Goal: Book appointment/travel/reservation

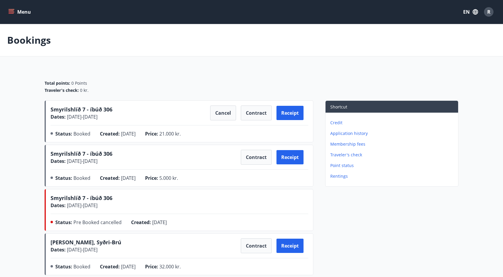
click at [15, 11] on button "Menu" at bounding box center [20, 12] width 26 height 11
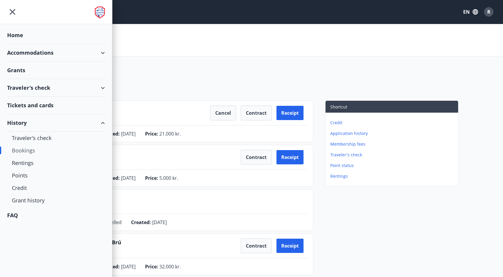
click at [52, 54] on div "Accommodations" at bounding box center [56, 53] width 98 height 18
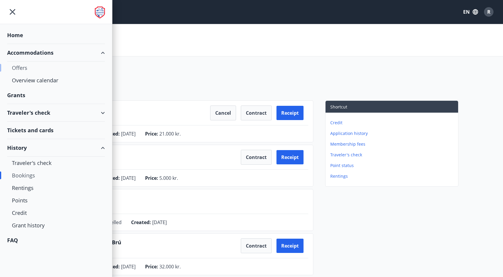
click at [44, 70] on div "Offers" at bounding box center [56, 68] width 88 height 12
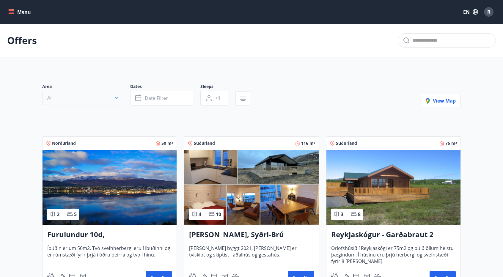
click at [115, 94] on button "All" at bounding box center [82, 98] width 81 height 14
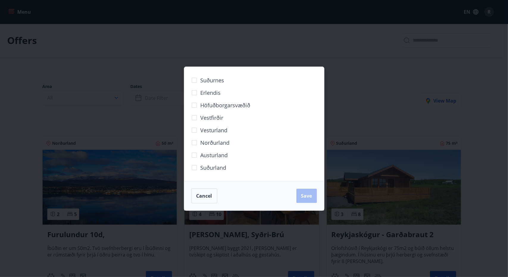
click at [127, 112] on div "Suðurnes Erlendis Höfuðborgarsvæðið [GEOGRAPHIC_DATA] [GEOGRAPHIC_DATA] [GEOGRA…" at bounding box center [254, 138] width 508 height 277
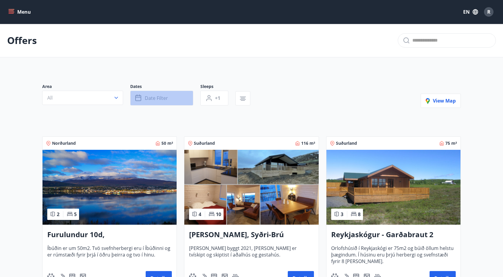
click at [180, 102] on button "Date filter" at bounding box center [161, 98] width 63 height 15
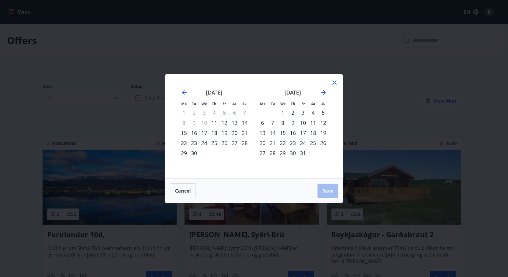
click at [312, 143] on div "25" at bounding box center [313, 143] width 10 height 10
click at [325, 144] on div "26" at bounding box center [323, 143] width 10 height 10
click at [333, 192] on span "Save" at bounding box center [327, 191] width 11 height 7
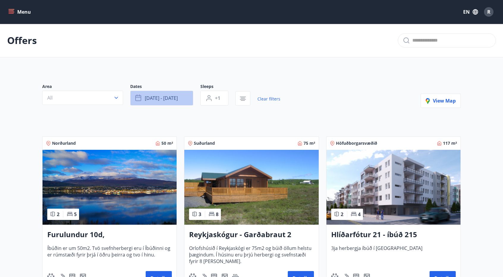
click at [186, 98] on button "[DATE] - [DATE]" at bounding box center [161, 98] width 63 height 15
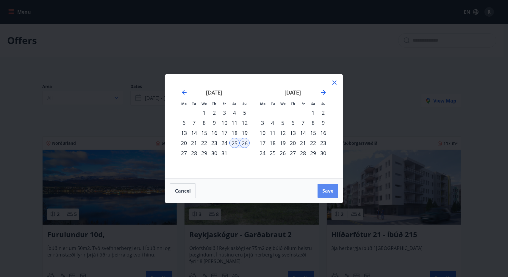
click at [327, 188] on span "Save" at bounding box center [327, 191] width 11 height 7
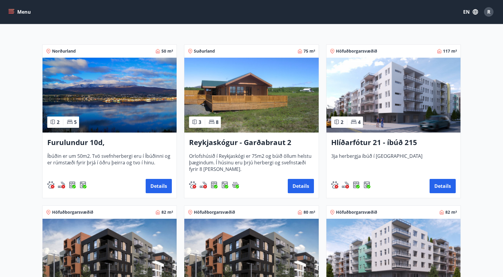
scroll to position [89, 0]
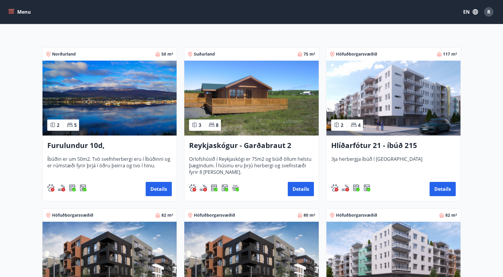
click at [77, 106] on img at bounding box center [110, 98] width 134 height 75
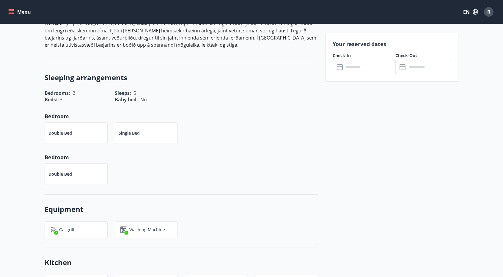
scroll to position [23, 0]
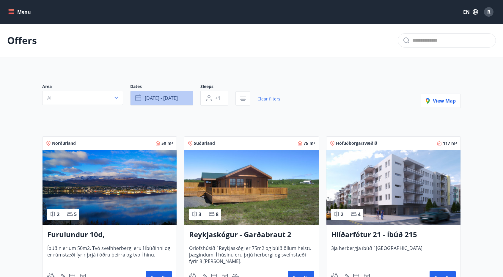
click at [167, 97] on span "[DATE] - [DATE]" at bounding box center [161, 98] width 33 height 7
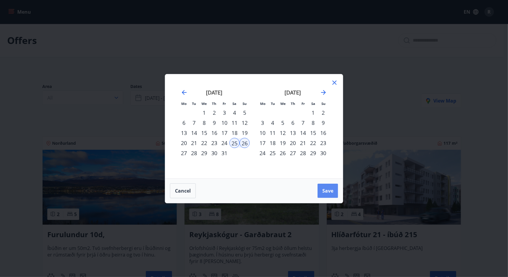
click at [325, 194] on button "Save" at bounding box center [327, 191] width 21 height 14
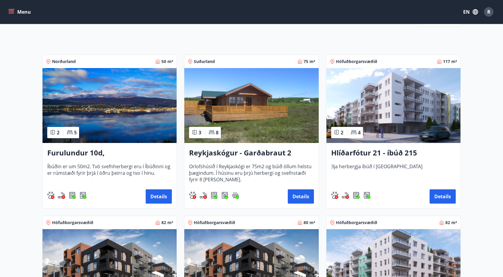
scroll to position [178, 0]
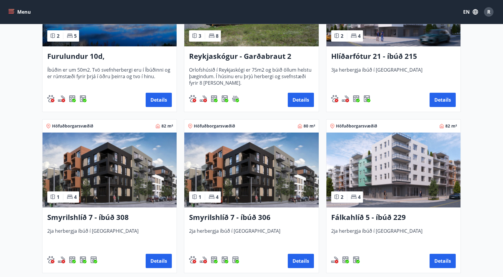
click at [286, 176] on img at bounding box center [251, 170] width 134 height 75
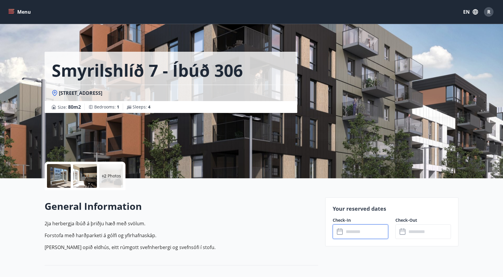
click at [347, 227] on input "text" at bounding box center [366, 232] width 44 height 15
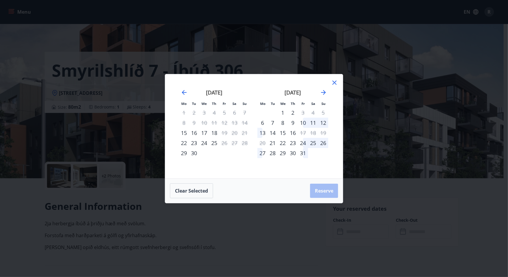
click at [305, 143] on div "24" at bounding box center [303, 143] width 10 height 10
click at [324, 144] on div "26" at bounding box center [323, 143] width 10 height 10
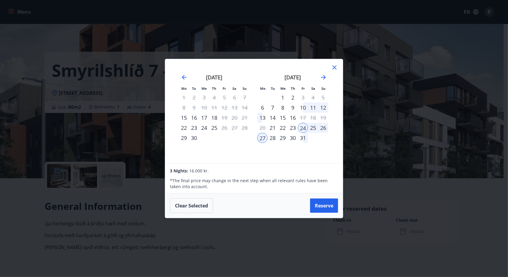
click at [323, 128] on div "26" at bounding box center [323, 128] width 10 height 10
click at [336, 68] on icon at bounding box center [334, 67] width 7 height 7
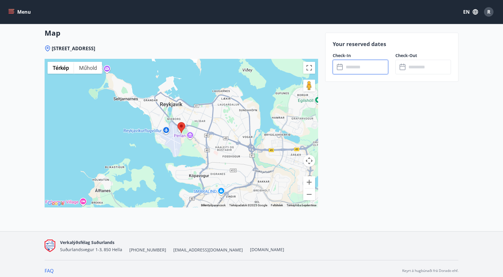
scroll to position [731, 0]
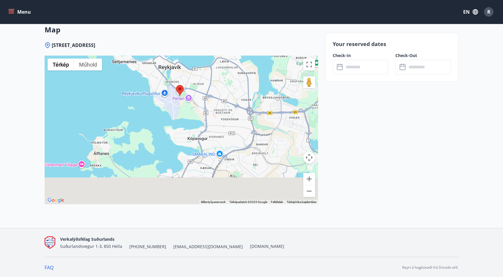
drag, startPoint x: 291, startPoint y: 147, endPoint x: 287, endPoint y: 94, distance: 53.4
click at [287, 94] on div at bounding box center [182, 130] width 274 height 149
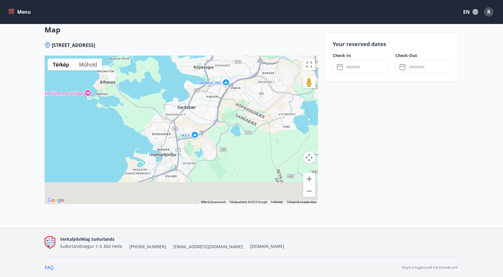
drag, startPoint x: 239, startPoint y: 160, endPoint x: 261, endPoint y: 71, distance: 91.8
click at [261, 71] on div at bounding box center [182, 130] width 274 height 149
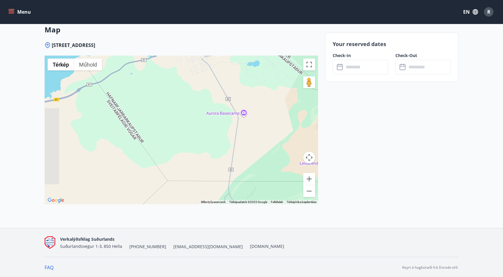
drag, startPoint x: 240, startPoint y: 153, endPoint x: 304, endPoint y: 79, distance: 98.3
click at [304, 78] on div "A térkép a ctrl + görgetés használatával nagyítható Térkép Domborzat Műhold Cím…" at bounding box center [182, 130] width 274 height 149
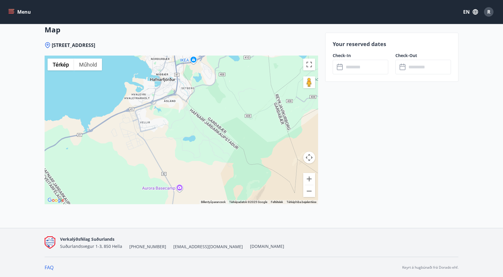
drag, startPoint x: 253, startPoint y: 113, endPoint x: 181, endPoint y: 186, distance: 101.8
click at [181, 186] on div at bounding box center [182, 130] width 274 height 149
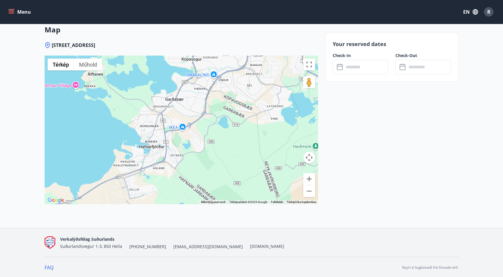
drag, startPoint x: 211, startPoint y: 104, endPoint x: 199, endPoint y: 172, distance: 69.4
click at [199, 172] on div at bounding box center [182, 130] width 274 height 149
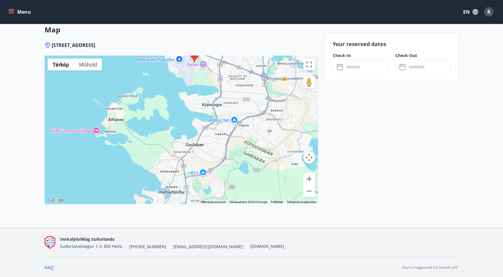
drag, startPoint x: 247, startPoint y: 117, endPoint x: 274, endPoint y: 148, distance: 40.0
click at [274, 148] on div at bounding box center [182, 130] width 274 height 149
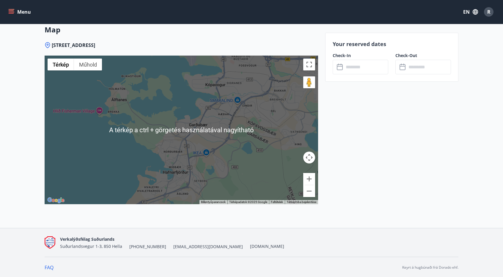
click at [310, 160] on button "Térképkamera-vezérlők" at bounding box center [309, 158] width 12 height 12
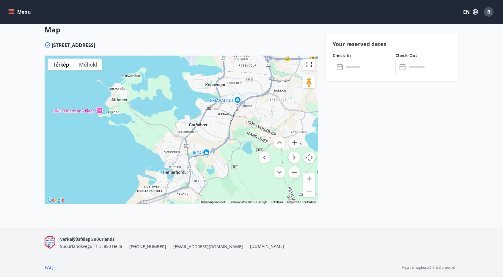
click at [305, 63] on button "Váltás teljes képernyős nézetre" at bounding box center [309, 65] width 12 height 12
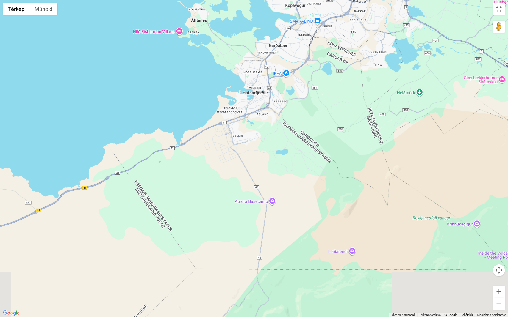
drag, startPoint x: 309, startPoint y: 220, endPoint x: 309, endPoint y: 103, distance: 117.2
click at [311, 103] on div at bounding box center [254, 158] width 508 height 317
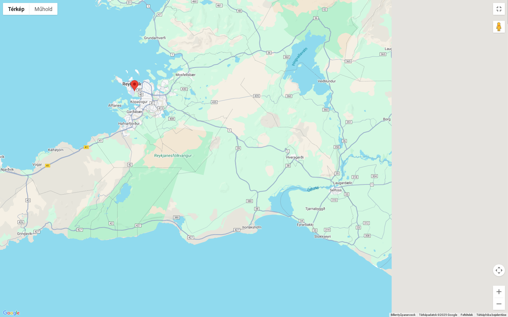
drag, startPoint x: 312, startPoint y: 136, endPoint x: 144, endPoint y: 191, distance: 177.2
click at [144, 193] on div at bounding box center [254, 158] width 508 height 317
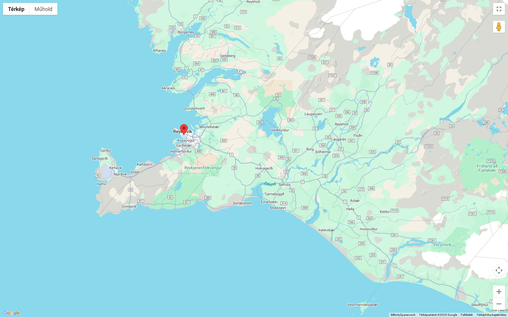
drag, startPoint x: 184, startPoint y: 177, endPoint x: 293, endPoint y: 154, distance: 110.6
click at [293, 154] on div at bounding box center [254, 158] width 508 height 317
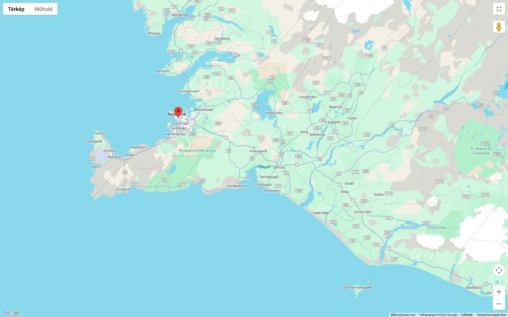
drag, startPoint x: 241, startPoint y: 167, endPoint x: 219, endPoint y: 153, distance: 25.7
click at [219, 153] on div at bounding box center [254, 158] width 508 height 317
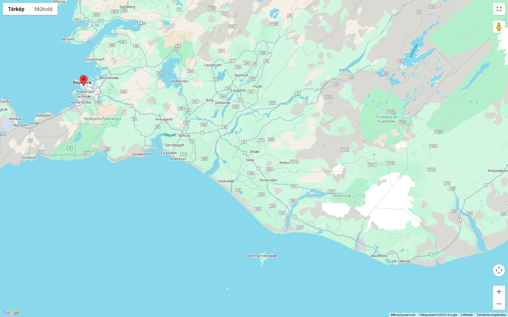
drag, startPoint x: 334, startPoint y: 192, endPoint x: 213, endPoint y: 150, distance: 128.4
click at [217, 151] on div at bounding box center [254, 158] width 508 height 317
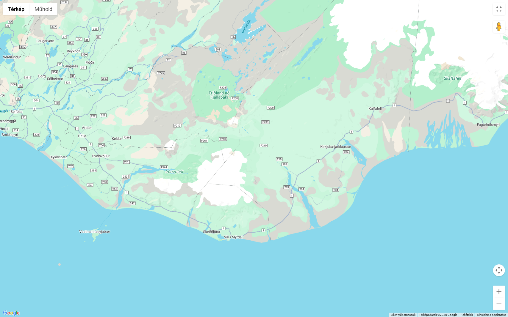
drag, startPoint x: 302, startPoint y: 143, endPoint x: 173, endPoint y: 134, distance: 128.5
click at [173, 134] on div at bounding box center [254, 158] width 508 height 317
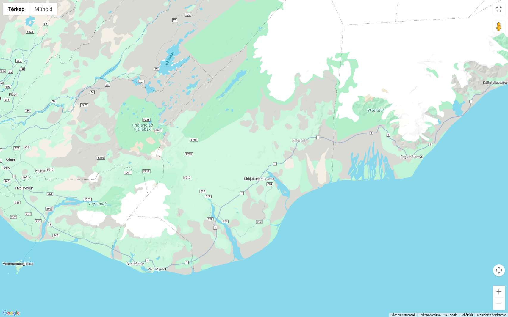
drag, startPoint x: 304, startPoint y: 141, endPoint x: 227, endPoint y: 173, distance: 83.5
click at [227, 173] on div at bounding box center [254, 158] width 508 height 317
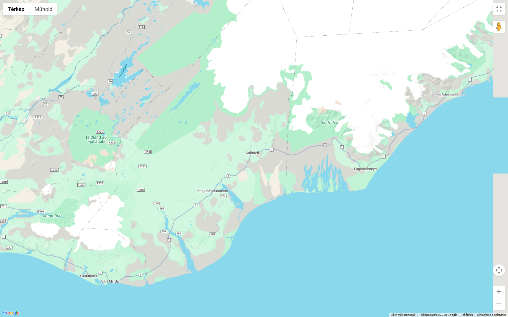
drag, startPoint x: 356, startPoint y: 156, endPoint x: 308, endPoint y: 169, distance: 49.8
click at [309, 169] on div at bounding box center [254, 158] width 508 height 317
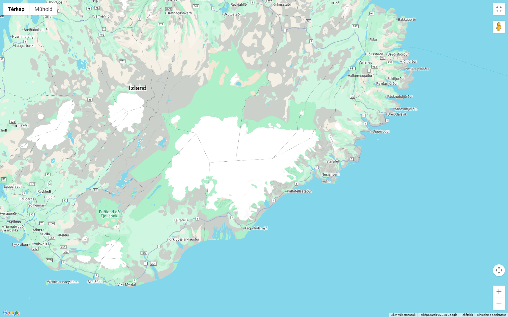
drag, startPoint x: 393, startPoint y: 138, endPoint x: 388, endPoint y: 192, distance: 54.9
click at [388, 192] on div at bounding box center [254, 158] width 508 height 317
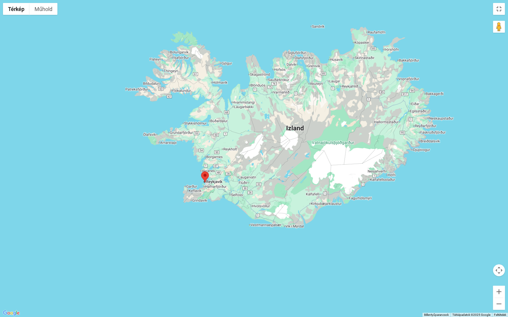
drag, startPoint x: 307, startPoint y: 236, endPoint x: 341, endPoint y: 223, distance: 35.9
click at [341, 223] on div at bounding box center [254, 158] width 508 height 317
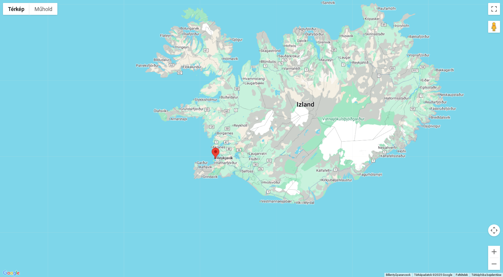
scroll to position [642, 0]
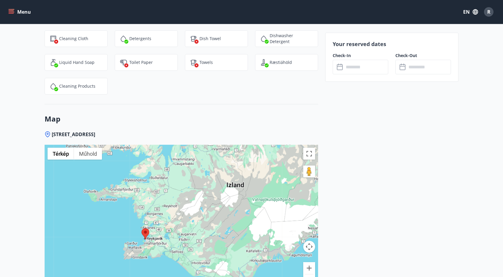
click at [22, 11] on button "Menu" at bounding box center [20, 12] width 26 height 11
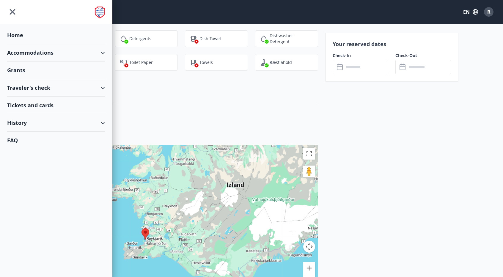
click at [30, 31] on div "Home" at bounding box center [56, 35] width 98 height 18
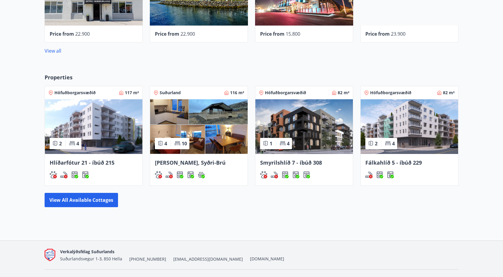
scroll to position [354, 0]
